Goal: Navigation & Orientation: Find specific page/section

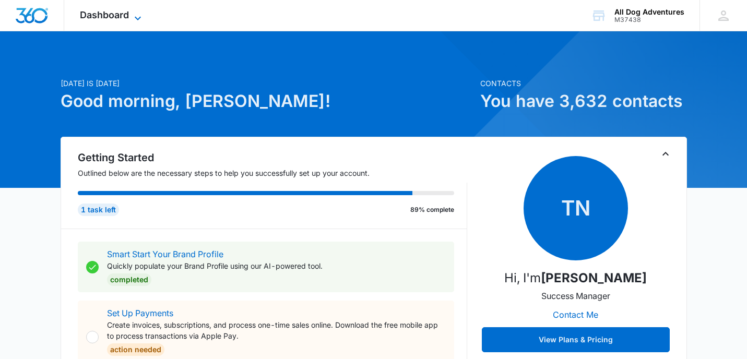
click at [141, 18] on icon at bounding box center [137, 18] width 13 height 13
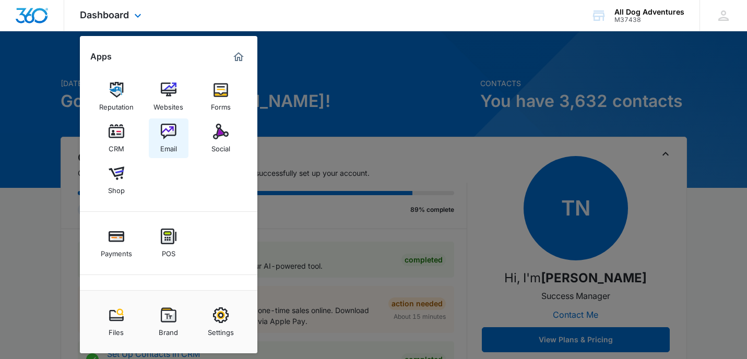
click at [174, 140] on div "Email" at bounding box center [168, 146] width 17 height 14
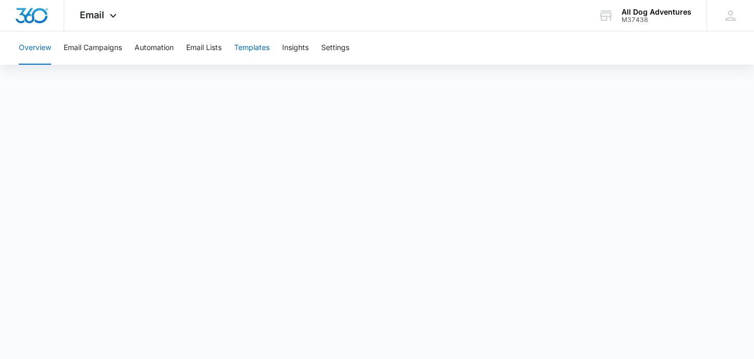
click at [246, 47] on button "Templates" at bounding box center [251, 47] width 35 height 33
click at [110, 46] on button "Email Campaigns" at bounding box center [93, 47] width 58 height 33
click at [302, 49] on button "Insights" at bounding box center [295, 47] width 27 height 33
